Goal: Navigation & Orientation: Understand site structure

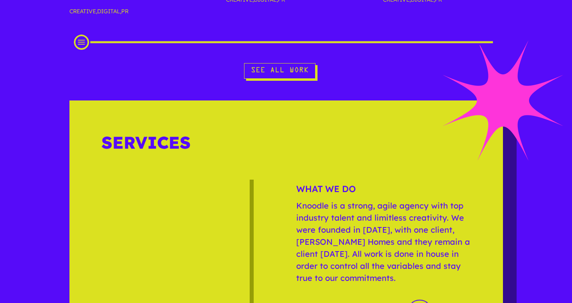
scroll to position [717, 0]
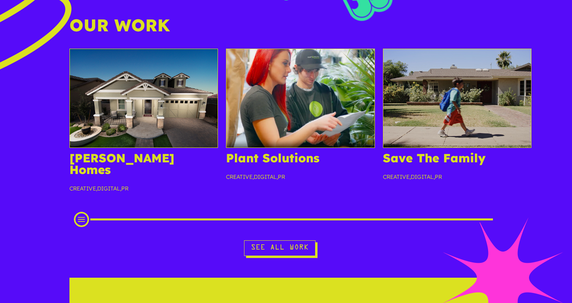
click at [316, 119] on img at bounding box center [300, 98] width 149 height 99
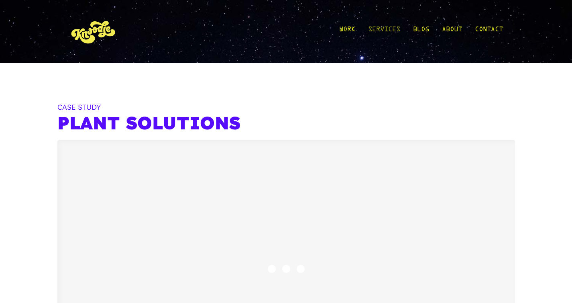
click at [383, 27] on link "Services" at bounding box center [384, 31] width 32 height 37
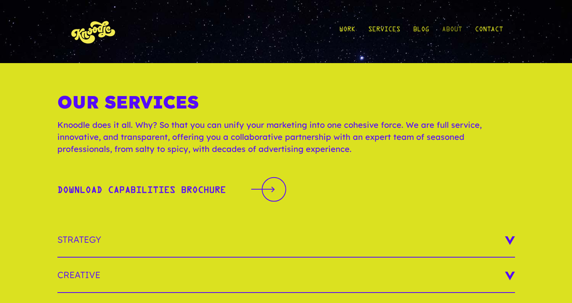
click at [445, 29] on link "About" at bounding box center [452, 31] width 20 height 37
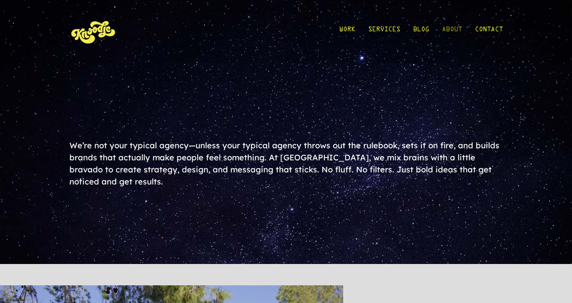
click at [447, 30] on link "About" at bounding box center [452, 31] width 20 height 37
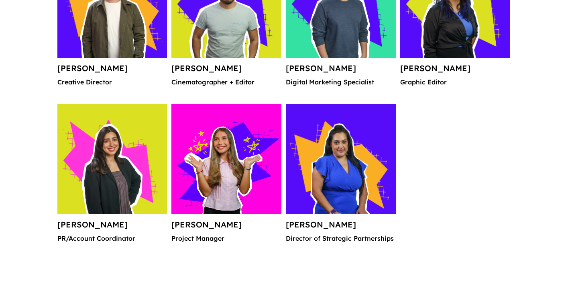
scroll to position [1111, 0]
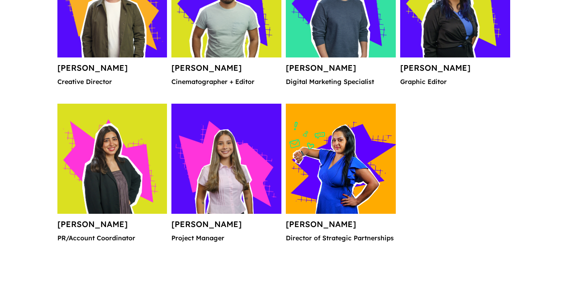
click at [348, 163] on img at bounding box center [341, 159] width 110 height 110
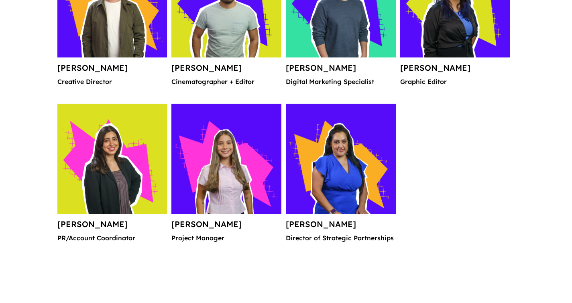
click at [333, 224] on h4 "Melissa Narvaez" at bounding box center [341, 227] width 110 height 14
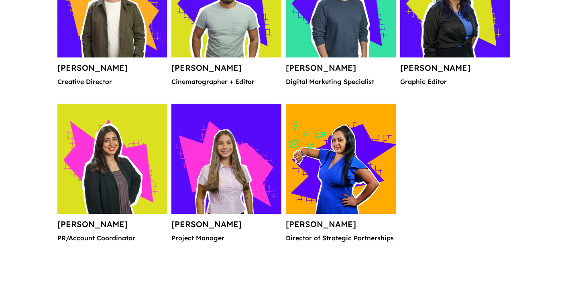
click at [358, 171] on img at bounding box center [341, 159] width 110 height 110
click at [358, 170] on img at bounding box center [341, 159] width 110 height 110
click at [353, 133] on img at bounding box center [341, 159] width 110 height 110
